Goal: Navigation & Orientation: Find specific page/section

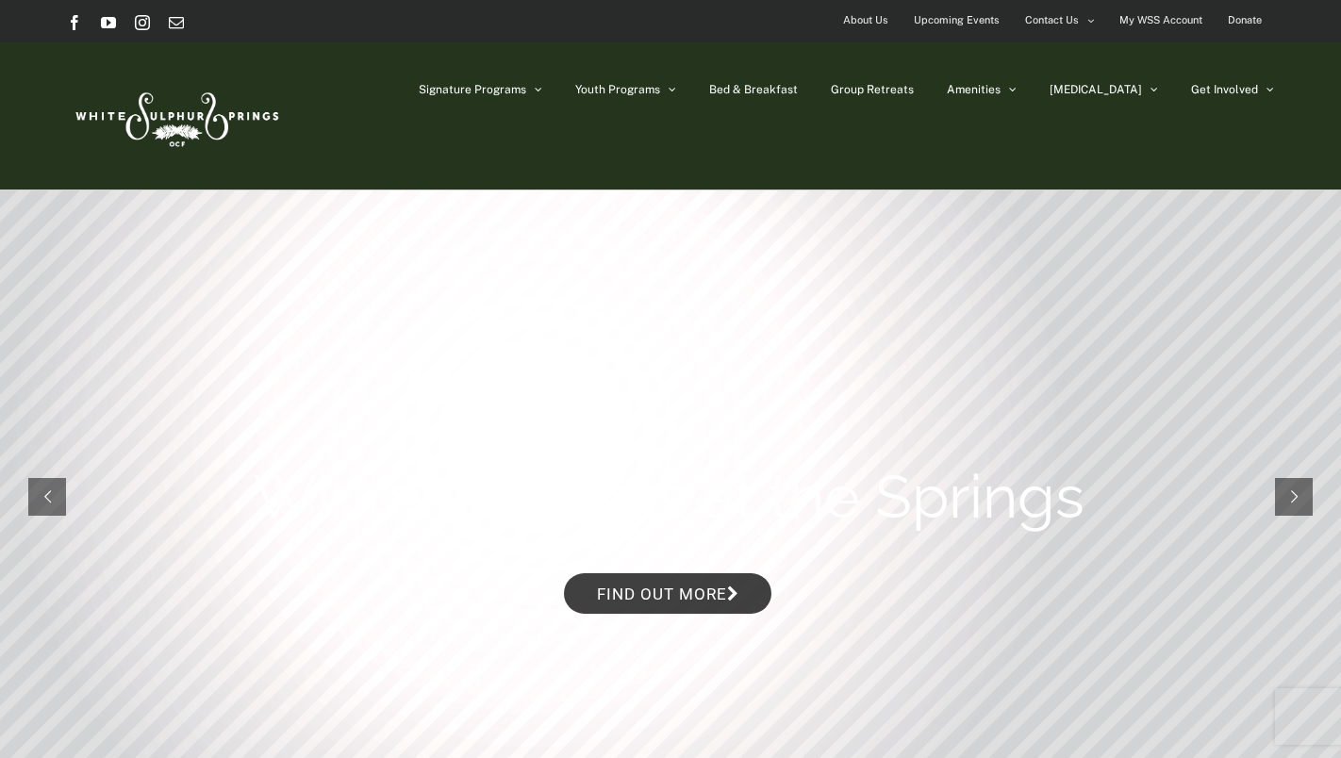
click at [862, 17] on span "About Us" at bounding box center [865, 20] width 45 height 27
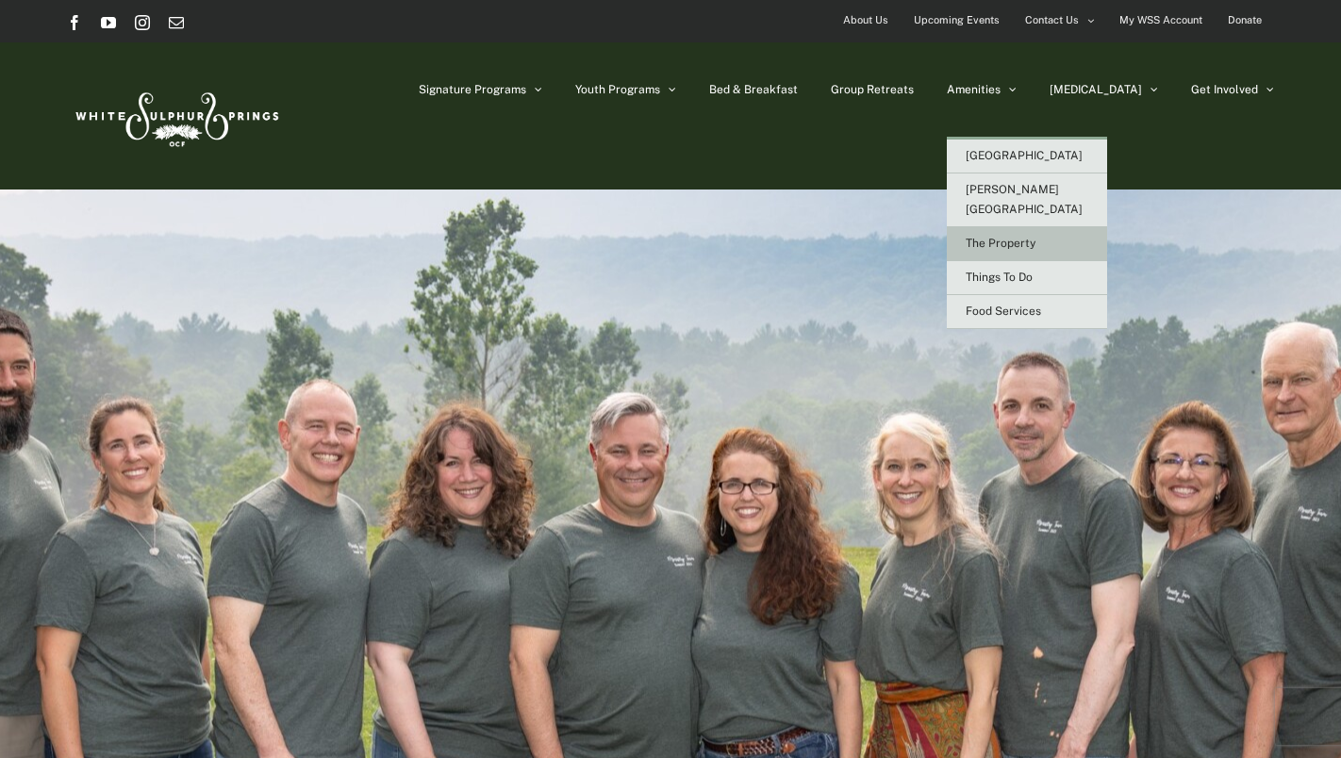
click at [1035, 237] on span "The Property" at bounding box center [1001, 243] width 70 height 13
